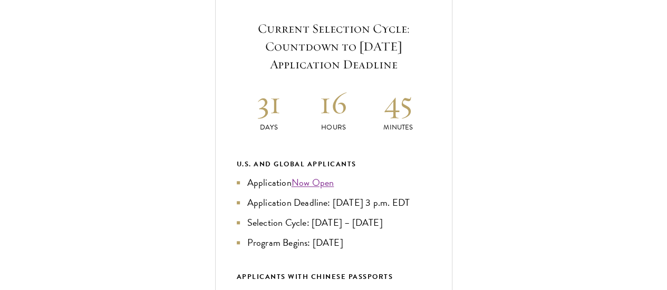
scroll to position [400, 0]
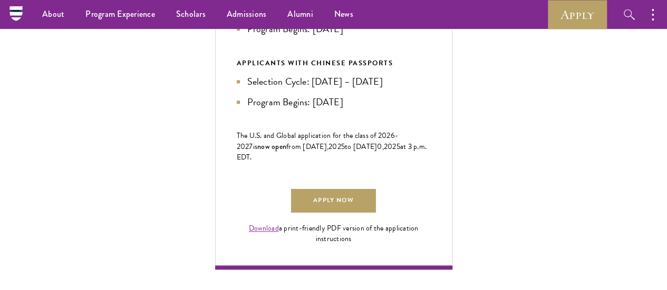
scroll to position [614, 0]
click at [291, 9] on link "Alumni" at bounding box center [300, 14] width 47 height 29
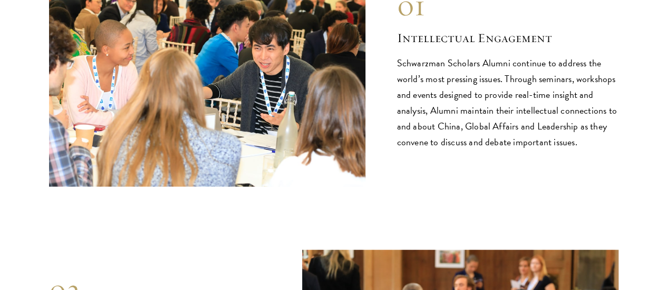
scroll to position [1110, 0]
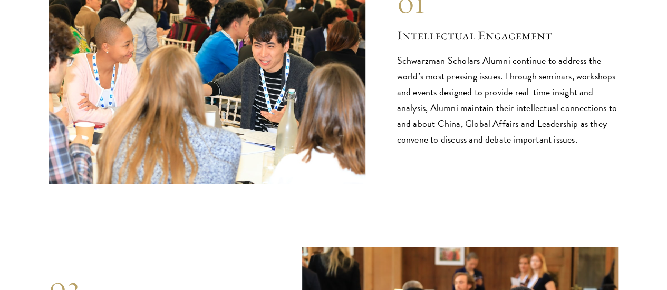
click at [212, 77] on img at bounding box center [207, 65] width 316 height 237
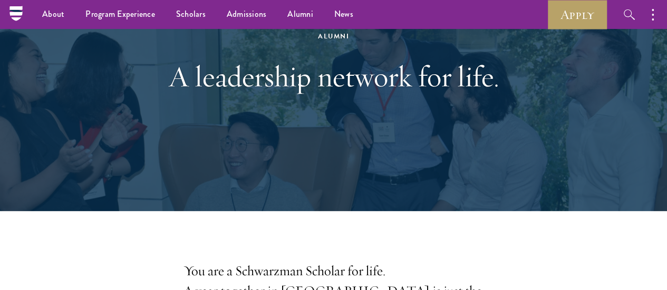
scroll to position [0, 0]
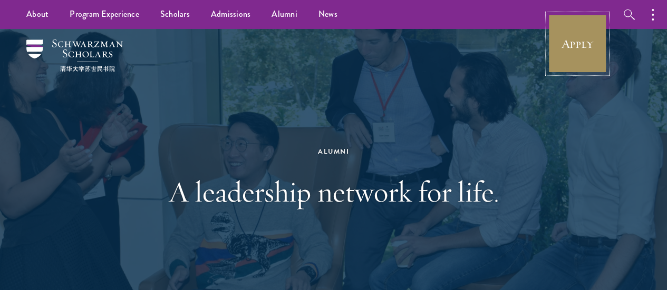
click at [589, 58] on link "Apply" at bounding box center [577, 43] width 59 height 59
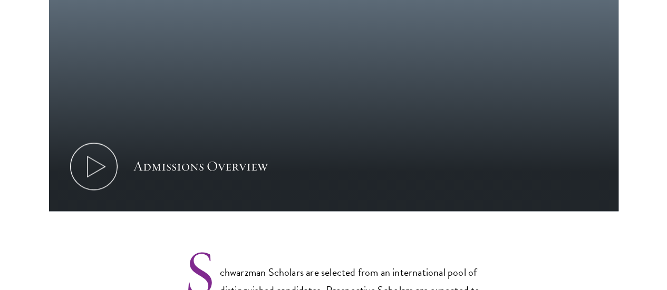
scroll to position [635, 0]
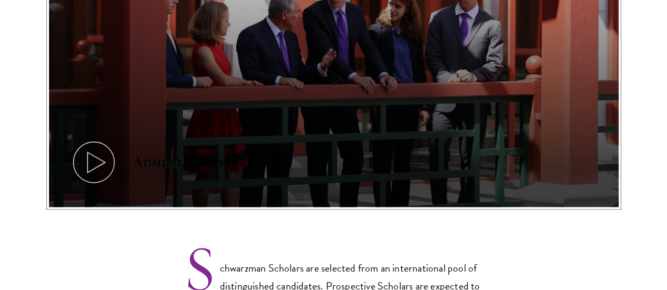
click at [118, 139] on icon at bounding box center [93, 162] width 47 height 47
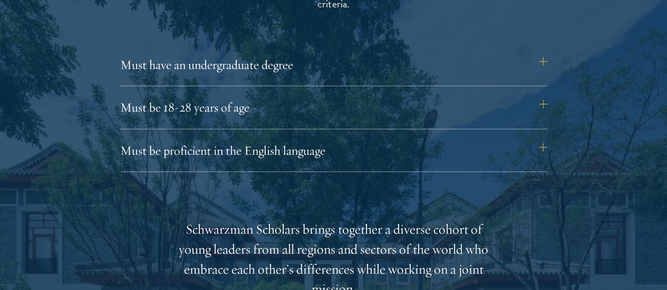
scroll to position [1463, 0]
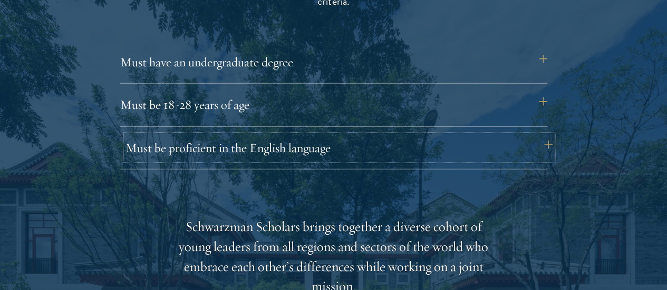
click at [137, 135] on button "Must be proficient in the English language" at bounding box center [338, 147] width 427 height 25
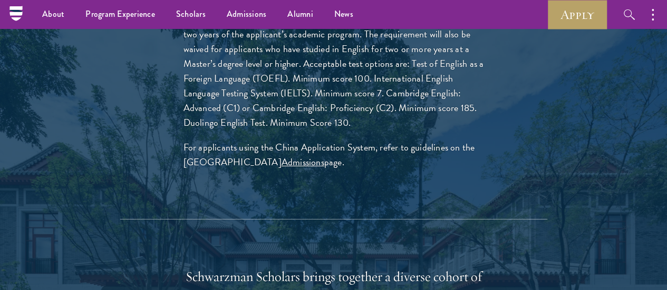
scroll to position [1693, 0]
